Goal: Task Accomplishment & Management: Complete application form

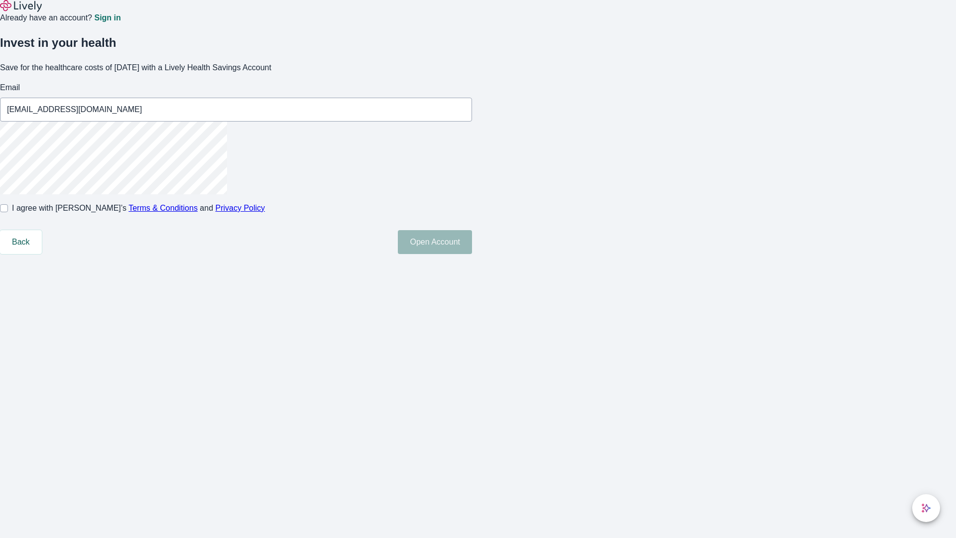
click at [8, 212] on input "I agree with Lively’s Terms & Conditions and Privacy Policy" at bounding box center [4, 208] width 8 height 8
checkbox input "true"
click at [472, 254] on button "Open Account" at bounding box center [435, 242] width 74 height 24
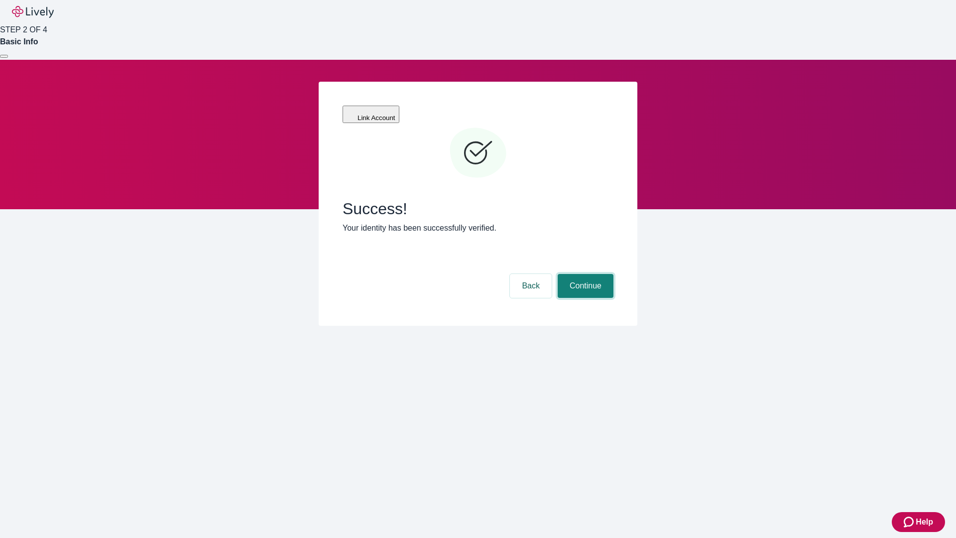
click at [584, 274] on button "Continue" at bounding box center [586, 286] width 56 height 24
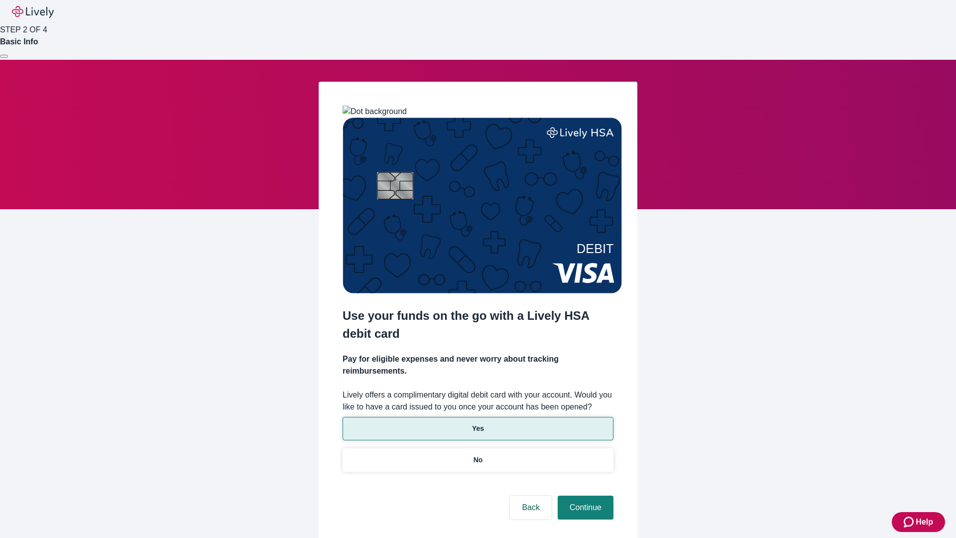
click at [478, 423] on p "Yes" at bounding box center [478, 428] width 12 height 10
click at [584, 496] on button "Continue" at bounding box center [586, 508] width 56 height 24
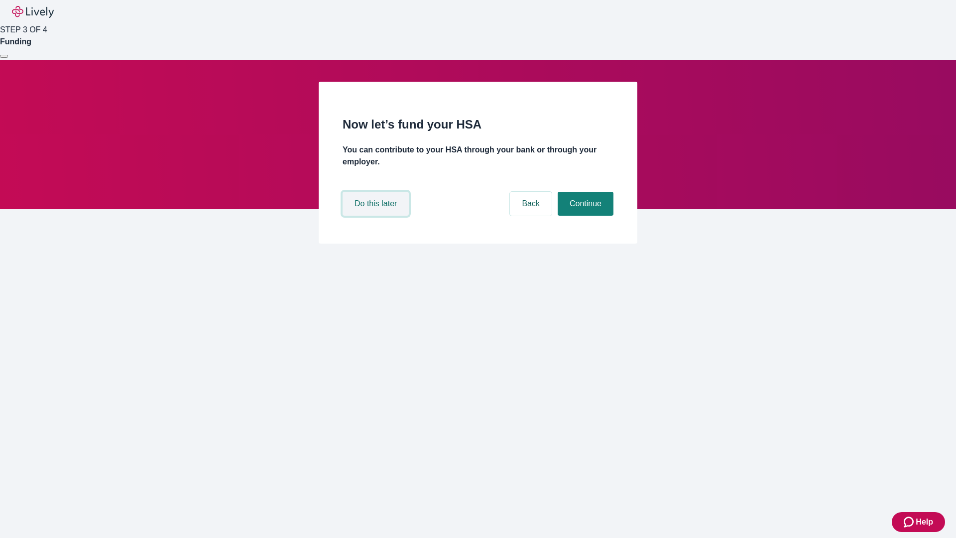
click at [377, 216] on button "Do this later" at bounding box center [376, 204] width 66 height 24
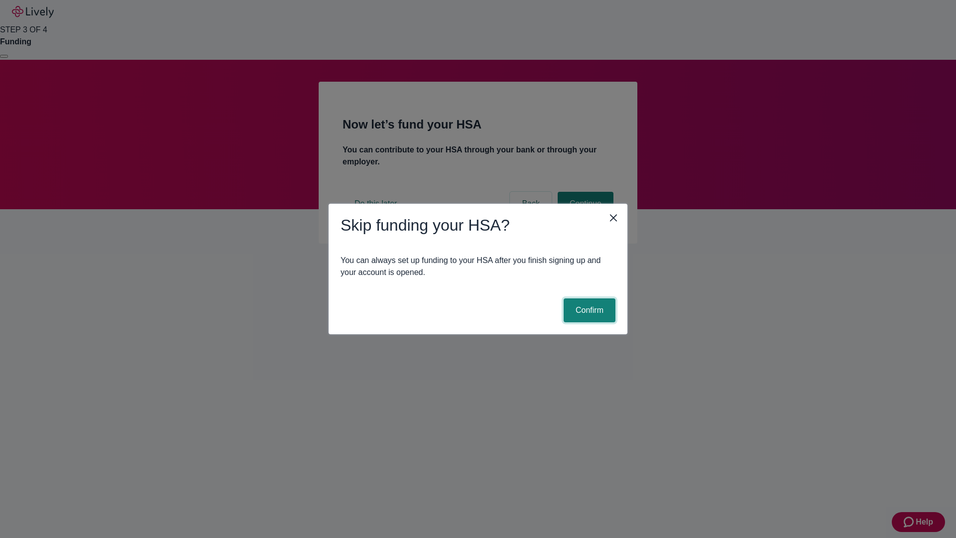
click at [588, 310] on button "Confirm" at bounding box center [590, 310] width 52 height 24
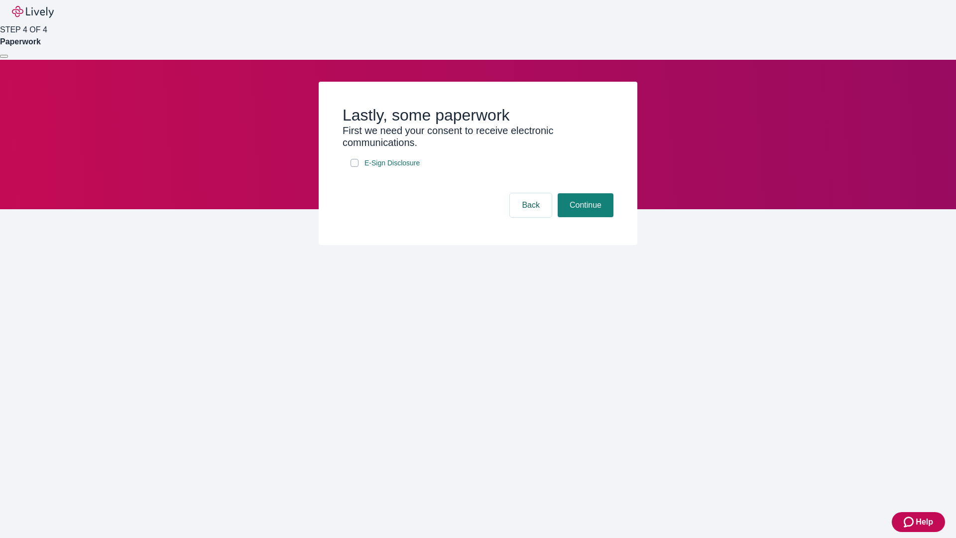
click at [355, 167] on input "E-Sign Disclosure" at bounding box center [355, 163] width 8 height 8
checkbox input "true"
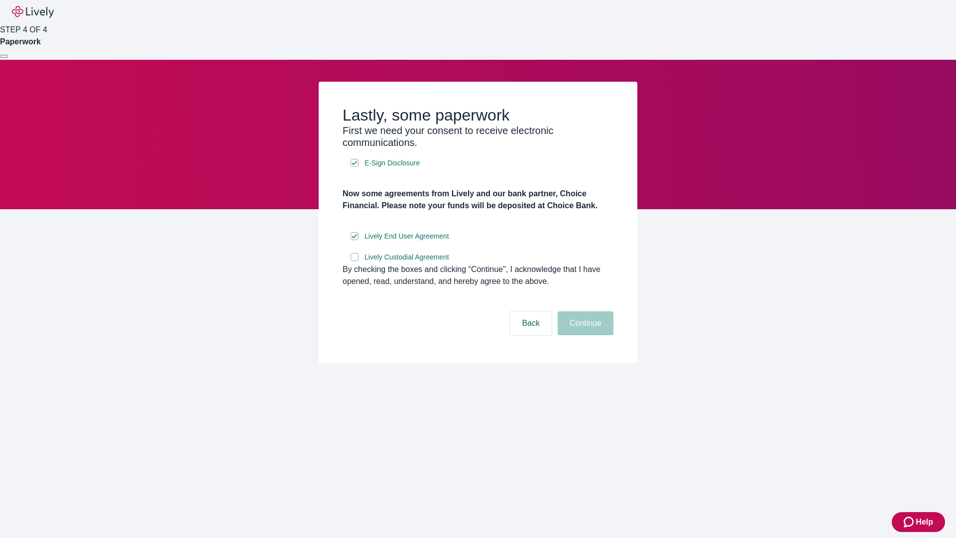
click at [355, 261] on input "Lively Custodial Agreement" at bounding box center [355, 257] width 8 height 8
checkbox input "true"
click at [584, 335] on button "Continue" at bounding box center [586, 323] width 56 height 24
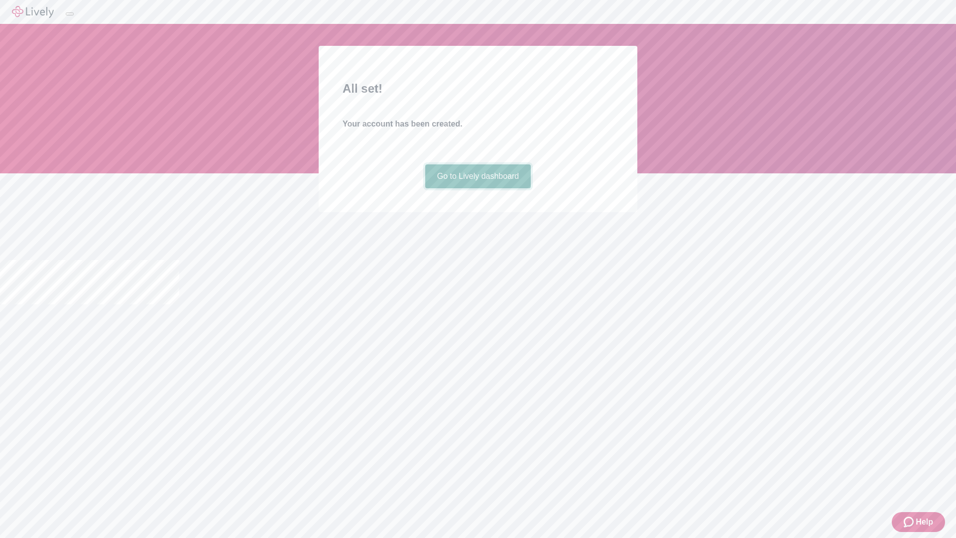
click at [478, 188] on link "Go to Lively dashboard" at bounding box center [478, 176] width 106 height 24
